Goal: Task Accomplishment & Management: Manage account settings

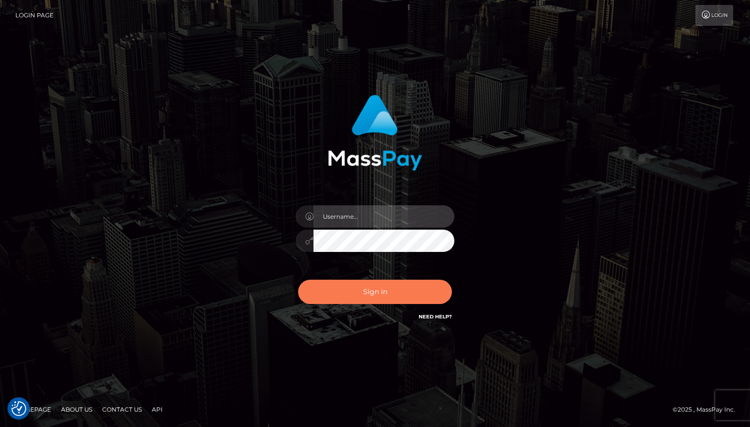
type input "[DOMAIN_NAME]"
click at [401, 292] on button "Sign in" at bounding box center [375, 292] width 154 height 24
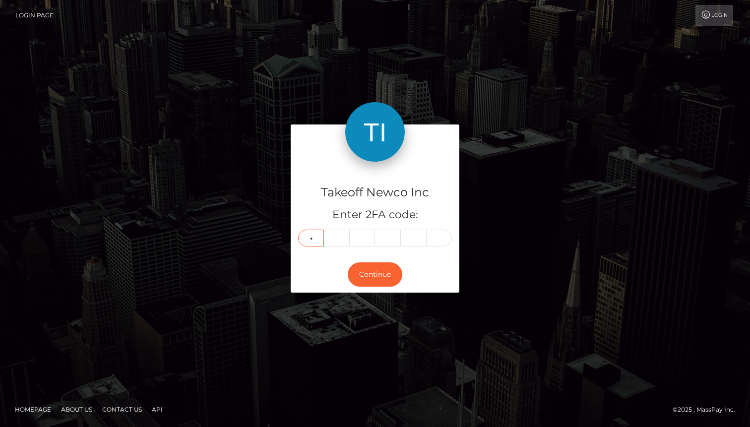
type input "1"
type input "3"
type input "8"
type input "4"
type input "9"
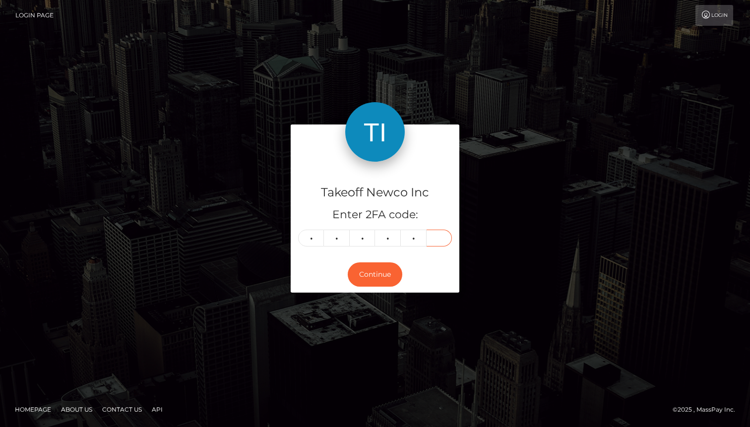
type input "3"
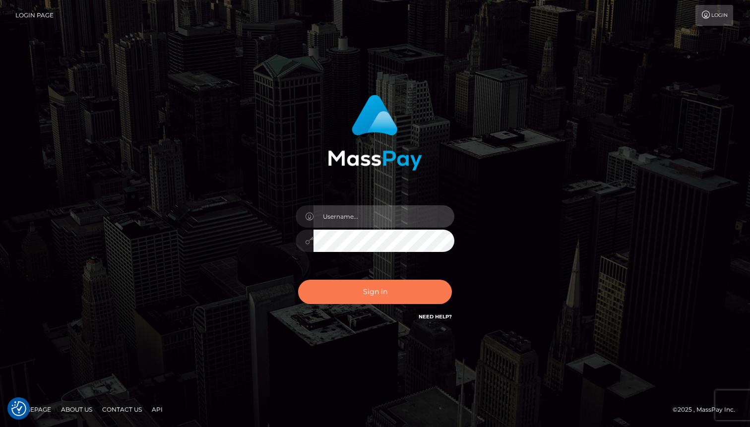
type input "rhai.club"
click at [389, 280] on button "Sign in" at bounding box center [375, 292] width 154 height 24
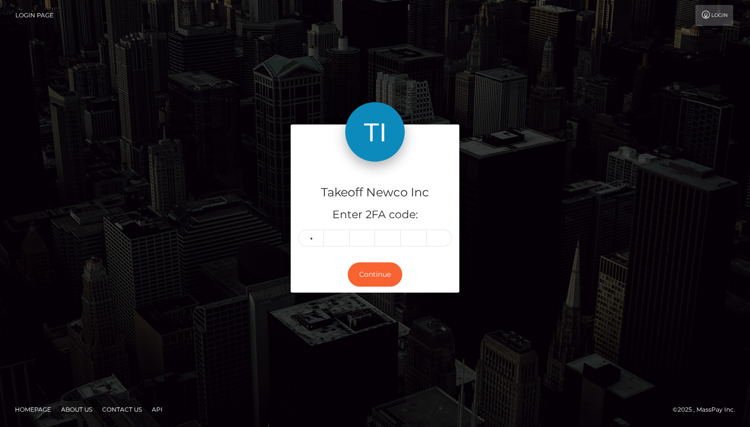
type input "1"
type input "3"
type input "1"
type input "6"
type input "8"
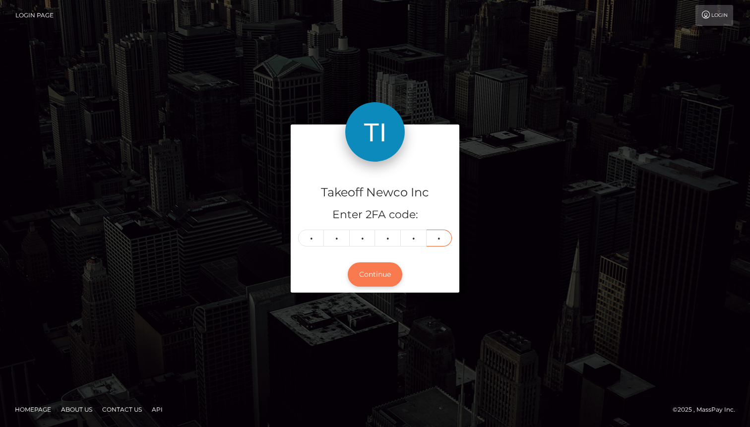
type input "4"
click at [386, 273] on button "Continue" at bounding box center [375, 274] width 55 height 24
click at [369, 278] on button "Continue" at bounding box center [375, 274] width 55 height 24
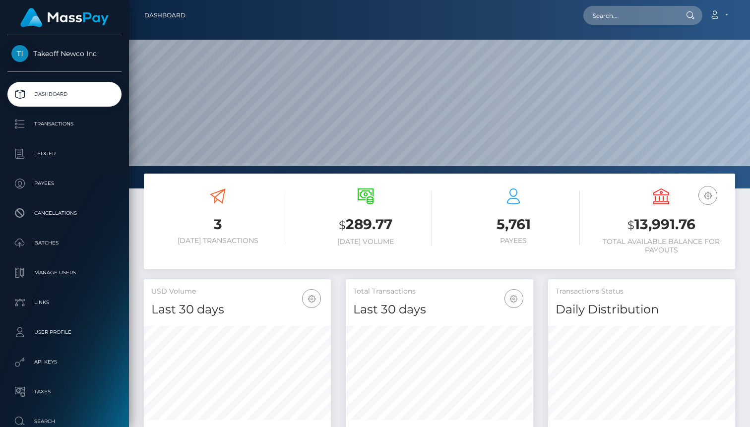
scroll to position [176, 187]
